Goal: Transaction & Acquisition: Purchase product/service

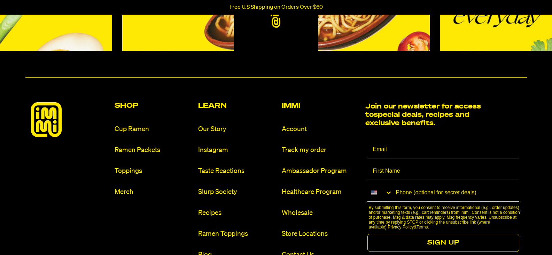
scroll to position [871, 0]
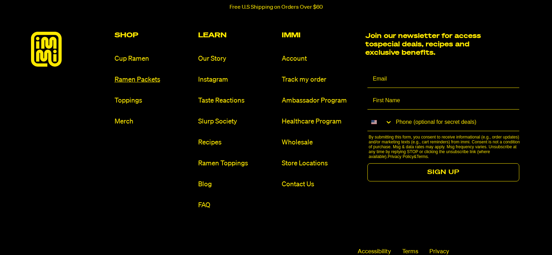
click at [135, 78] on link "Ramen Packets" at bounding box center [154, 79] width 78 height 9
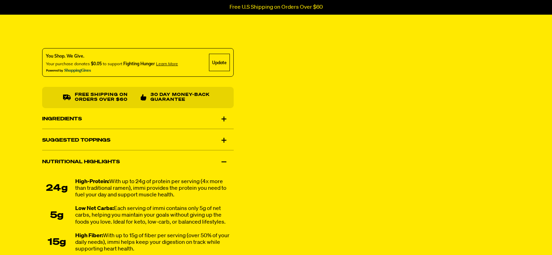
scroll to position [418, 0]
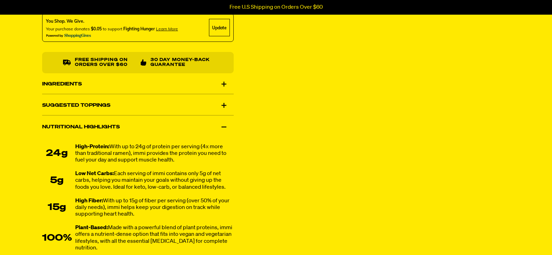
click at [88, 103] on div "Suggested Toppings" at bounding box center [138, 105] width 192 height 20
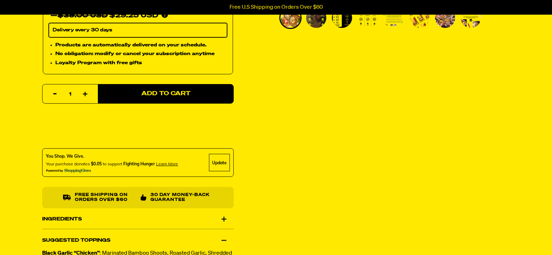
scroll to position [104, 0]
